Goal: Information Seeking & Learning: Learn about a topic

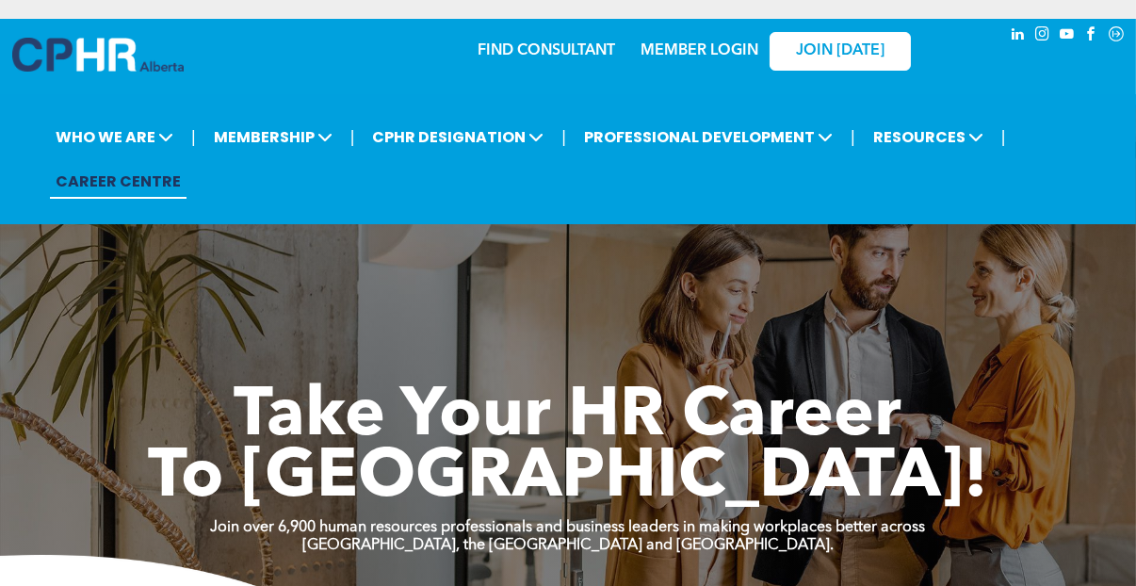
click at [705, 55] on link "MEMBER LOGIN" at bounding box center [700, 50] width 118 height 15
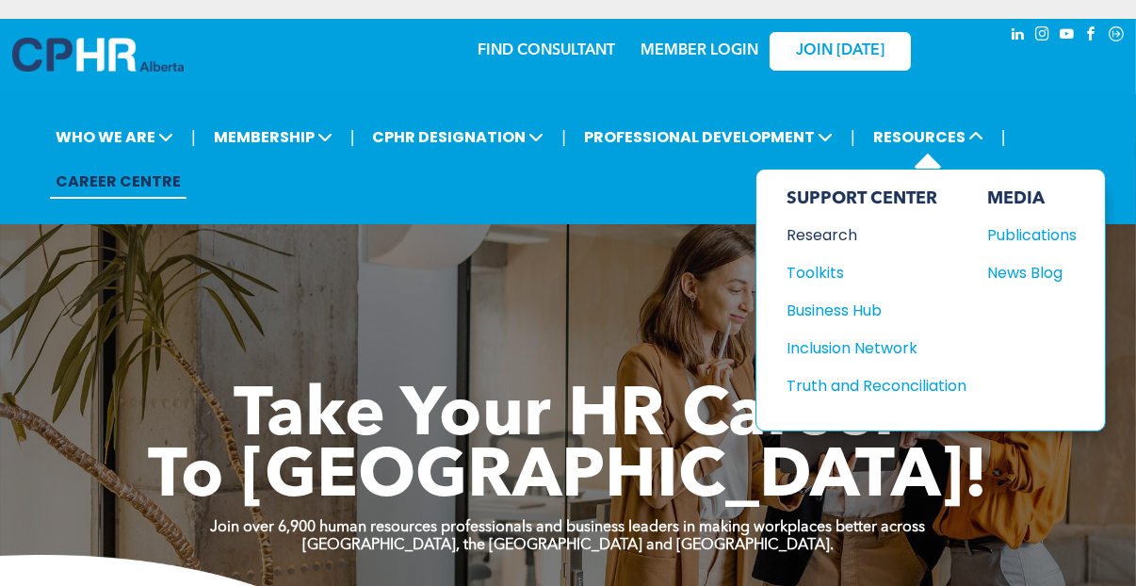
click at [831, 244] on div "Research" at bounding box center [868, 235] width 162 height 24
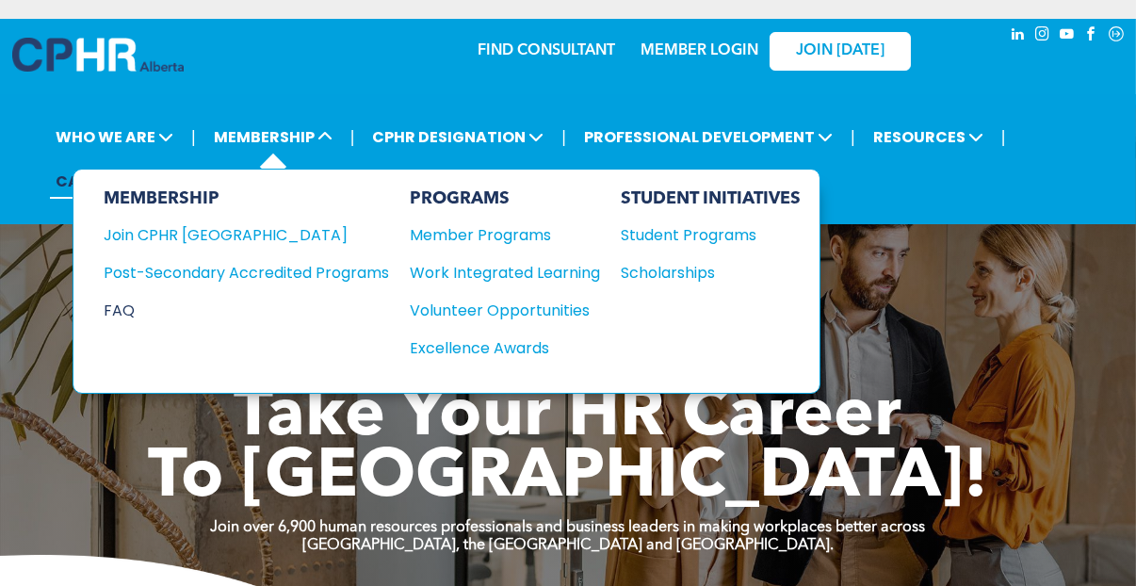
click at [128, 311] on div "FAQ" at bounding box center [232, 311] width 257 height 24
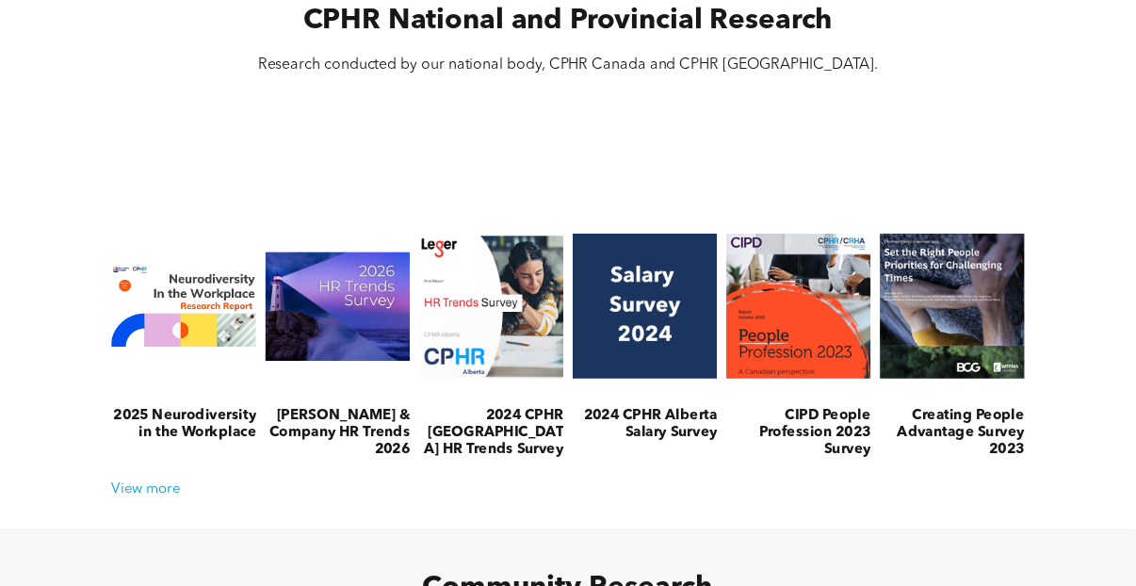
scroll to position [660, 0]
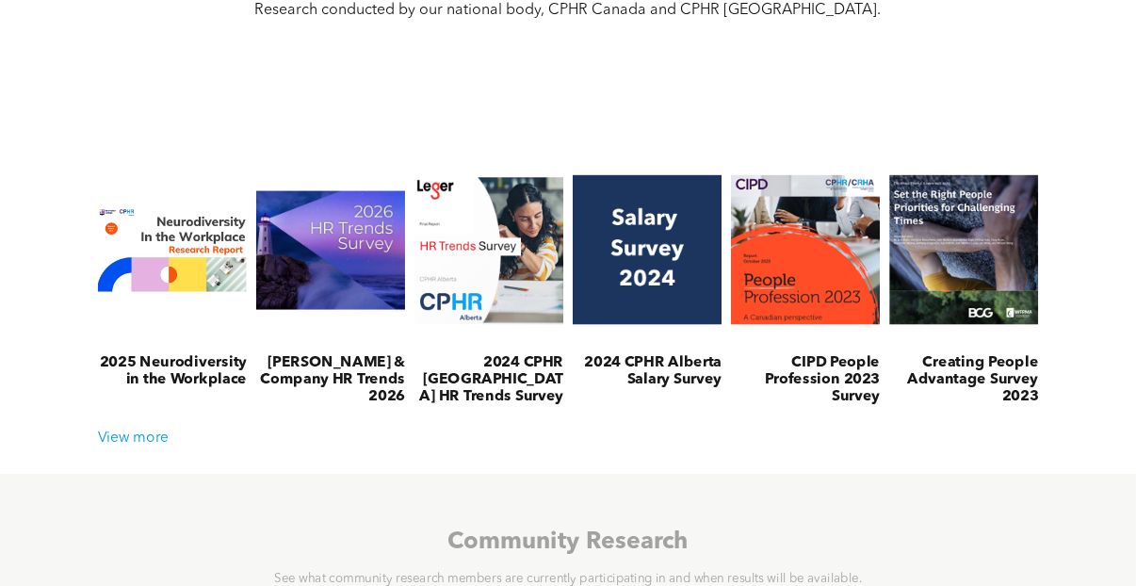
click at [327, 370] on h3 "McLean & Company HR Trends 2026" at bounding box center [330, 380] width 149 height 52
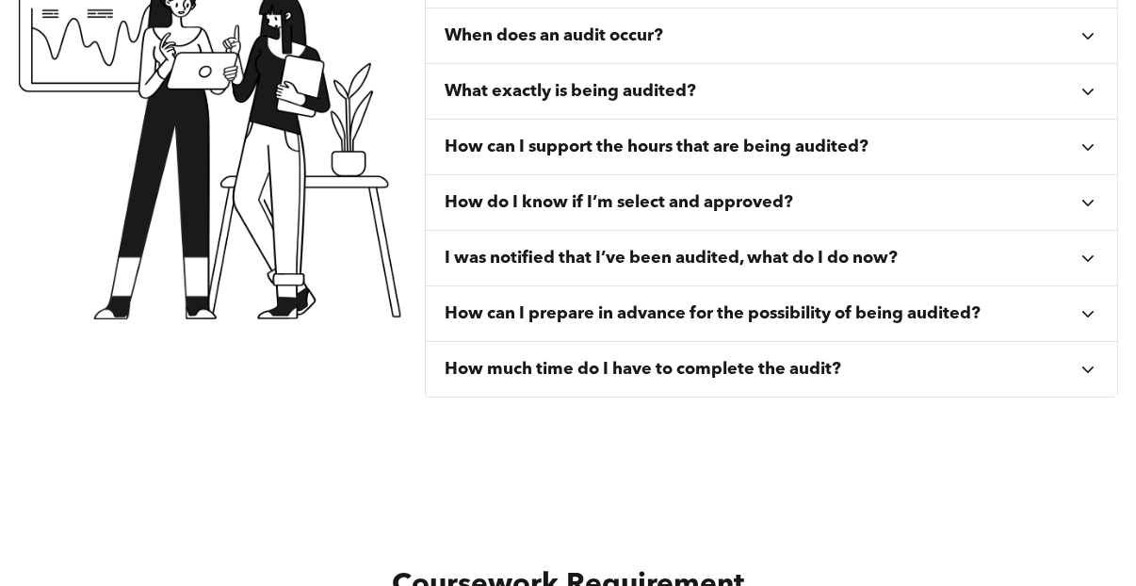
scroll to position [660, 0]
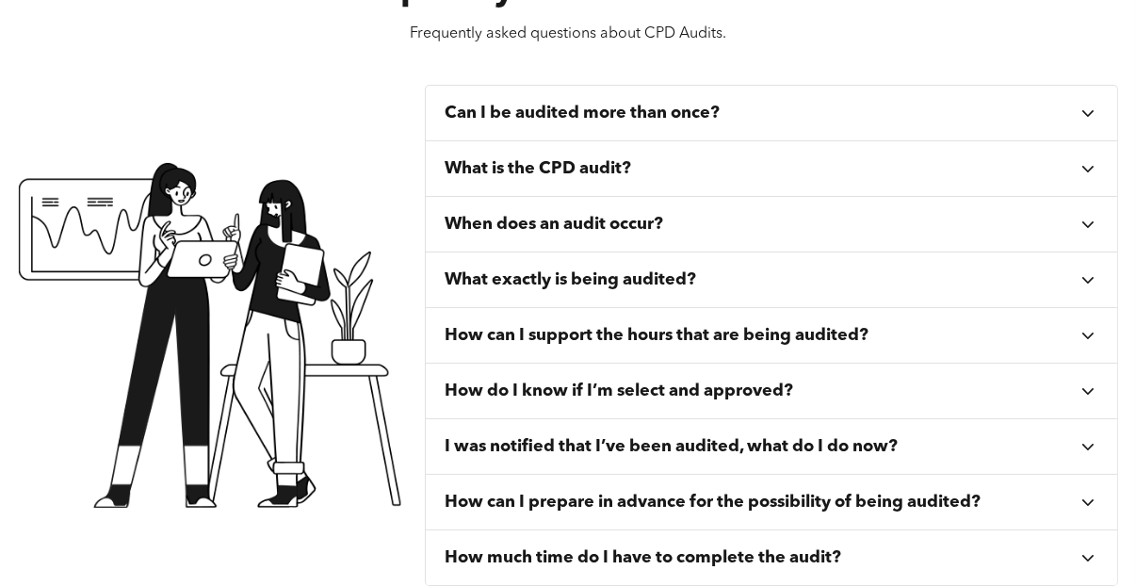
click at [1083, 108] on icon at bounding box center [1088, 113] width 21 height 21
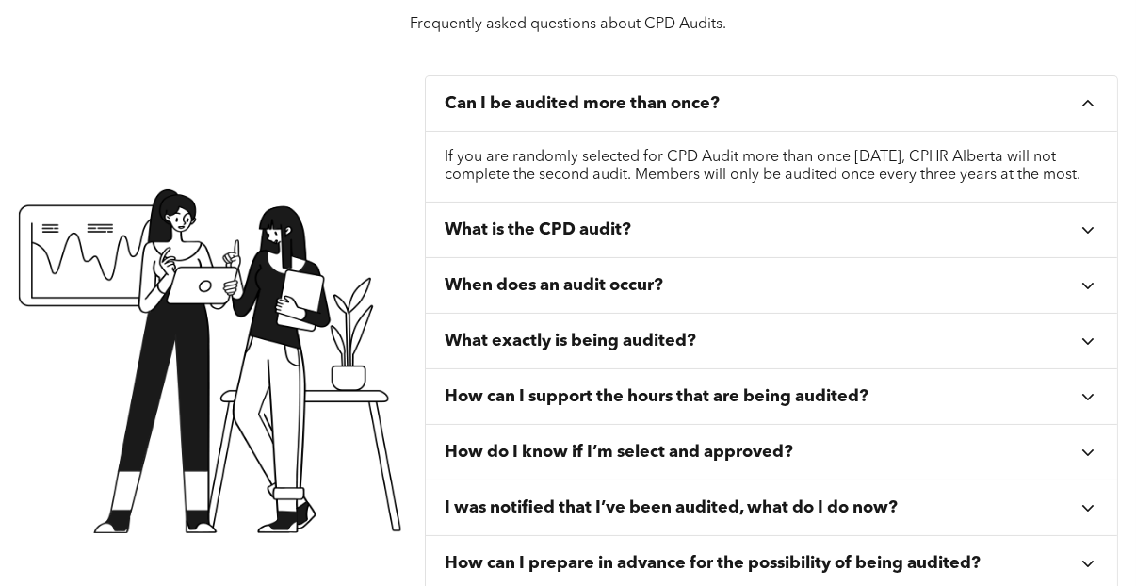
scroll to position [754, 0]
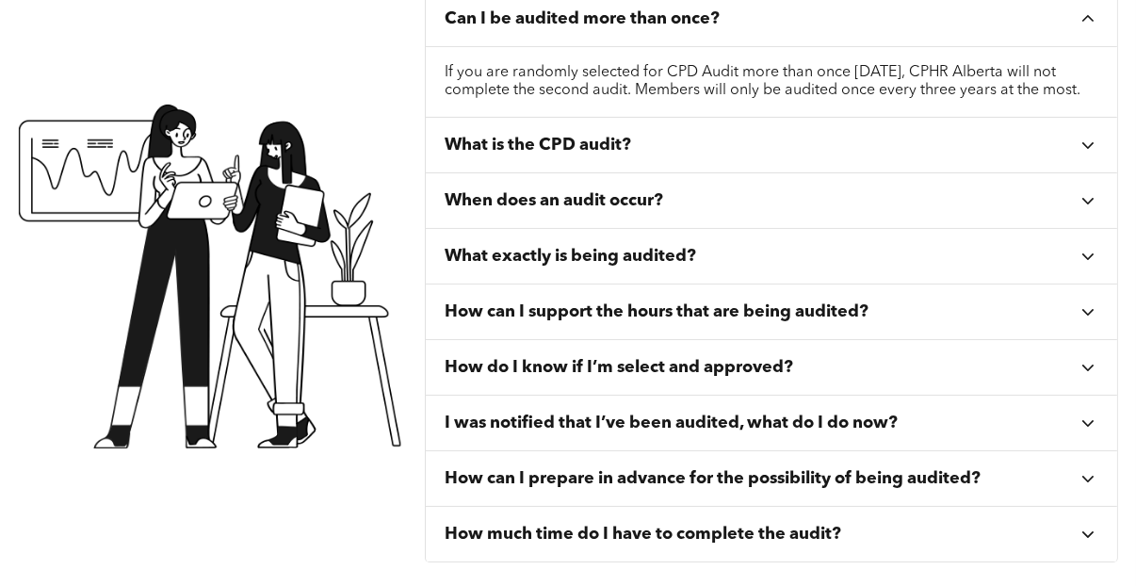
click at [1082, 155] on icon at bounding box center [1088, 145] width 21 height 21
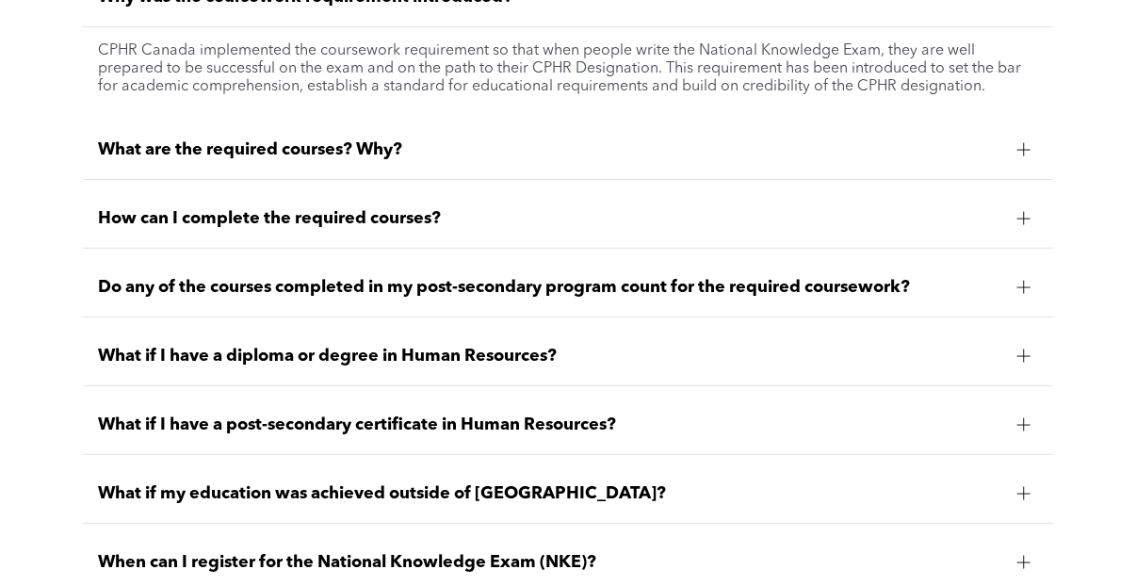
scroll to position [1696, 0]
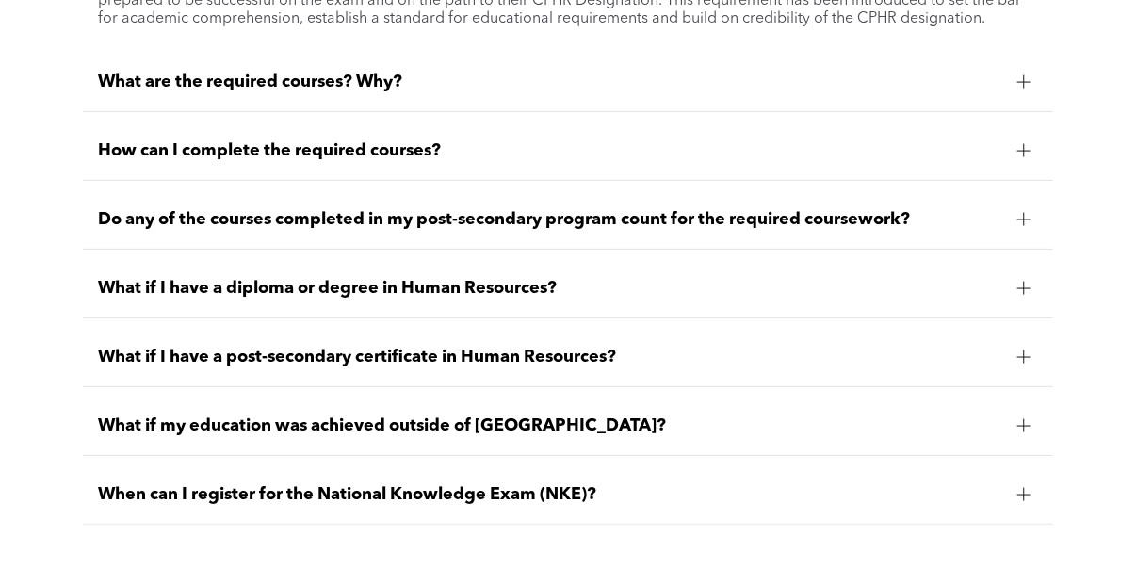
click at [1025, 151] on div at bounding box center [1024, 150] width 13 height 13
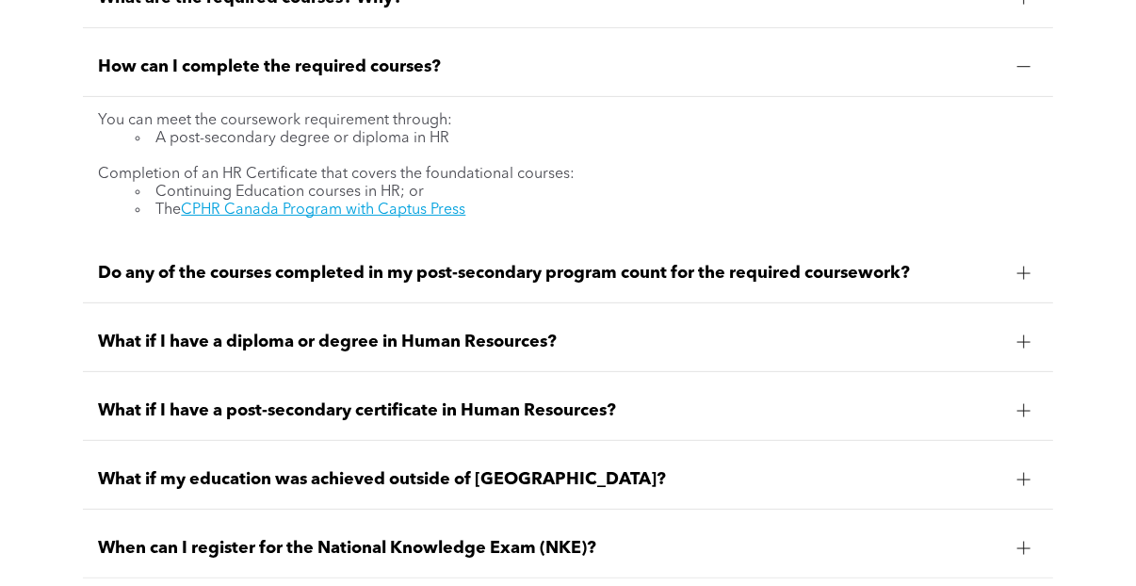
click at [1027, 403] on div at bounding box center [1024, 411] width 28 height 28
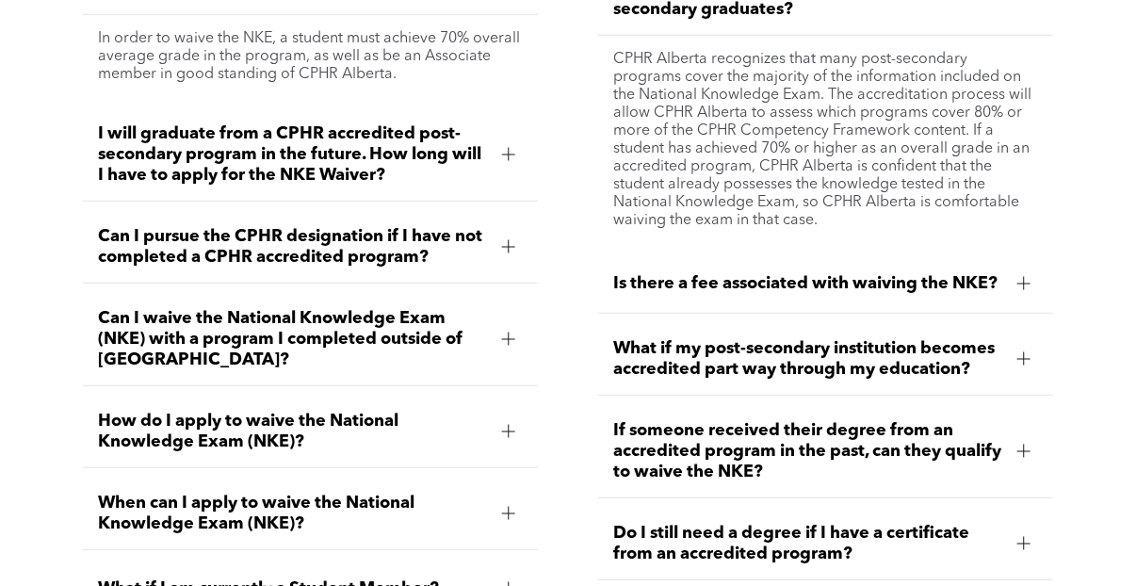
scroll to position [1884, 0]
